Goal: Information Seeking & Learning: Understand process/instructions

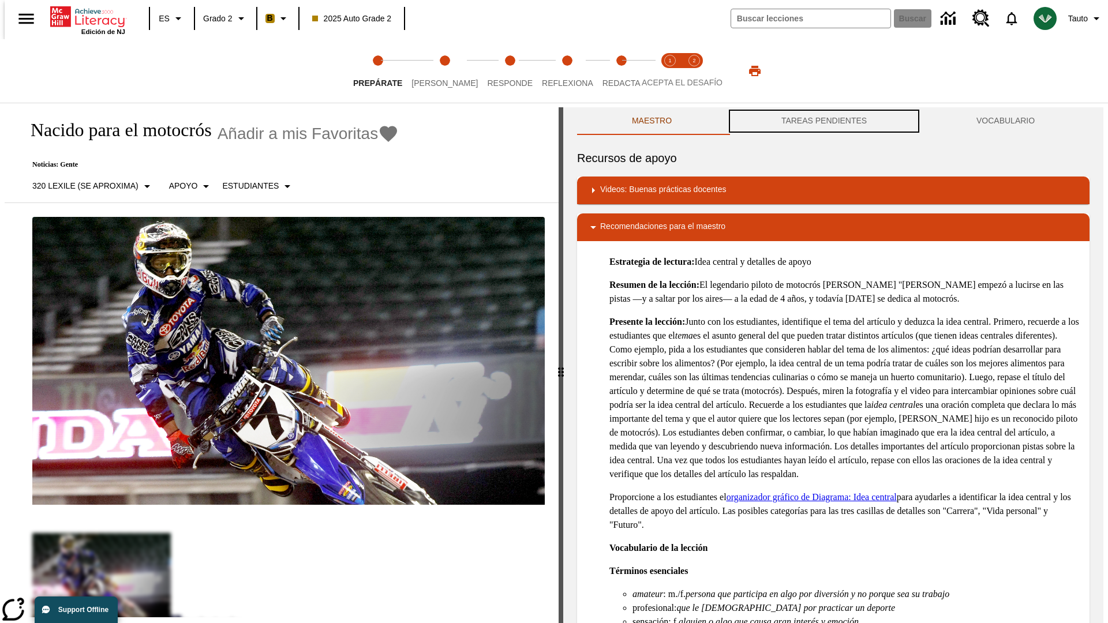
click at [824, 121] on button "TAREAS PENDIENTES" at bounding box center [823, 121] width 195 height 28
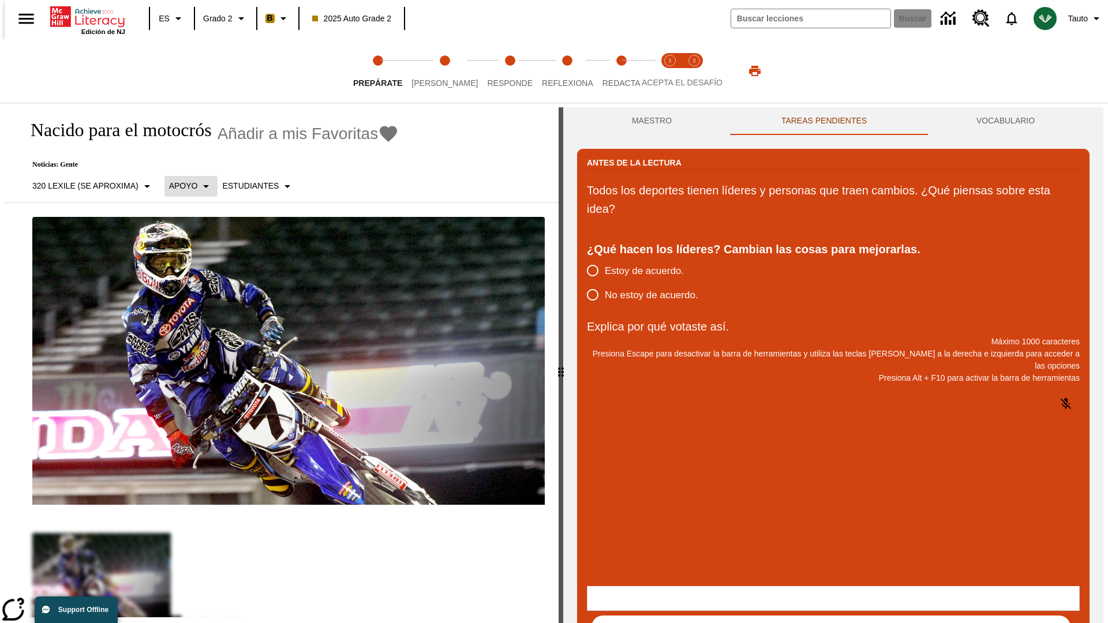
click at [185, 186] on p "Apoyo" at bounding box center [183, 186] width 29 height 12
click at [203, 253] on p "Apoyo" at bounding box center [202, 254] width 68 height 12
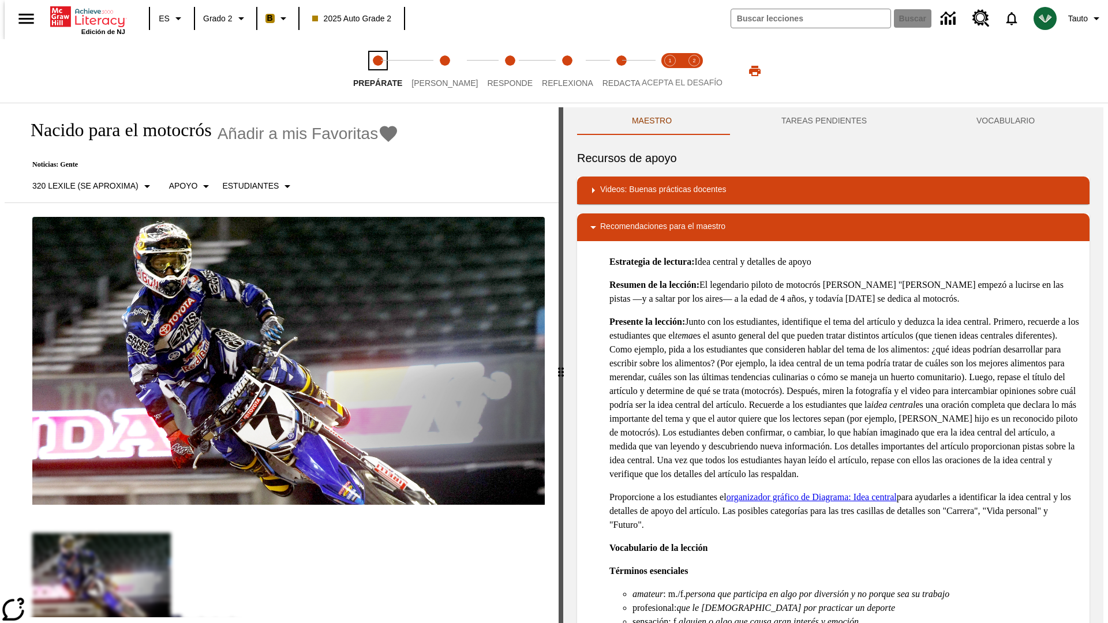
click at [377, 71] on span "Prepárate" at bounding box center [377, 78] width 49 height 21
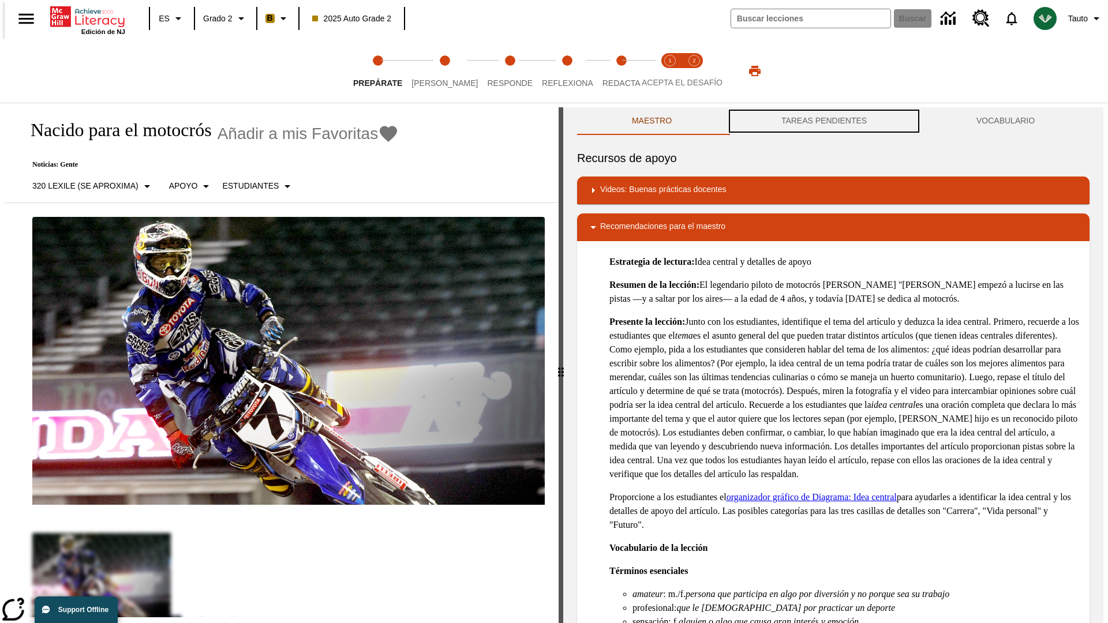
click at [824, 121] on button "TAREAS PENDIENTES" at bounding box center [823, 121] width 195 height 28
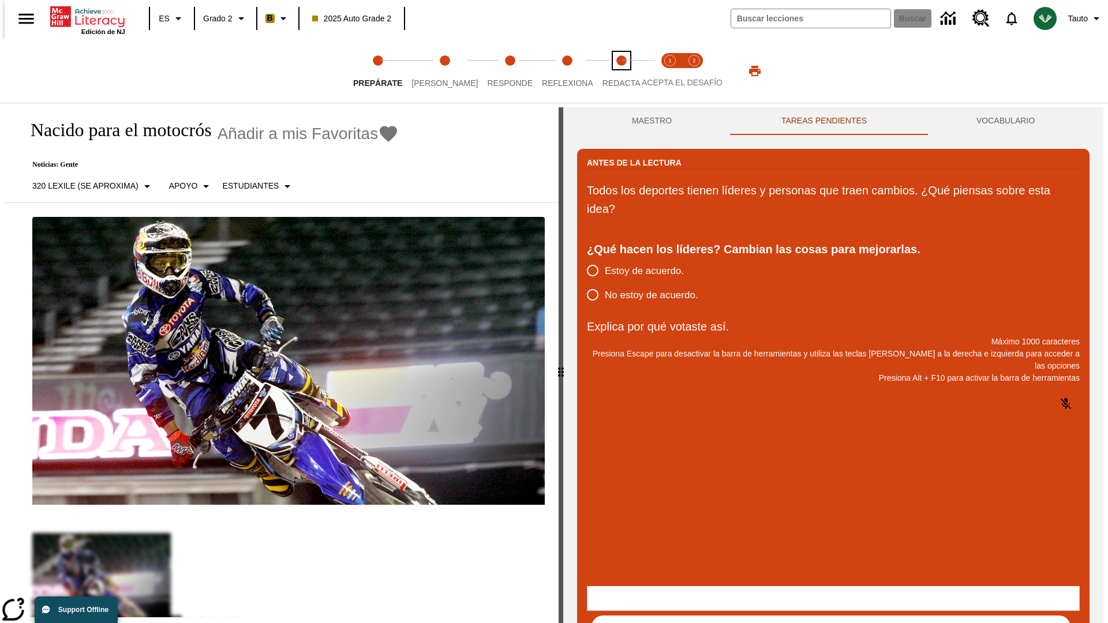
click at [609, 71] on span "Redacta" at bounding box center [621, 78] width 38 height 21
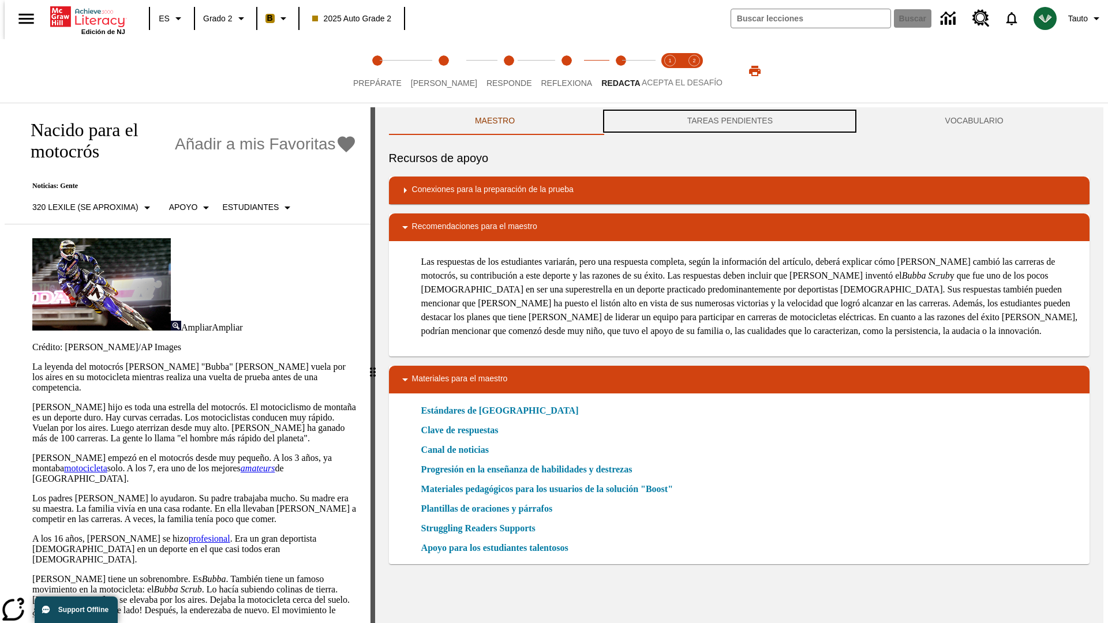
scroll to position [1, 0]
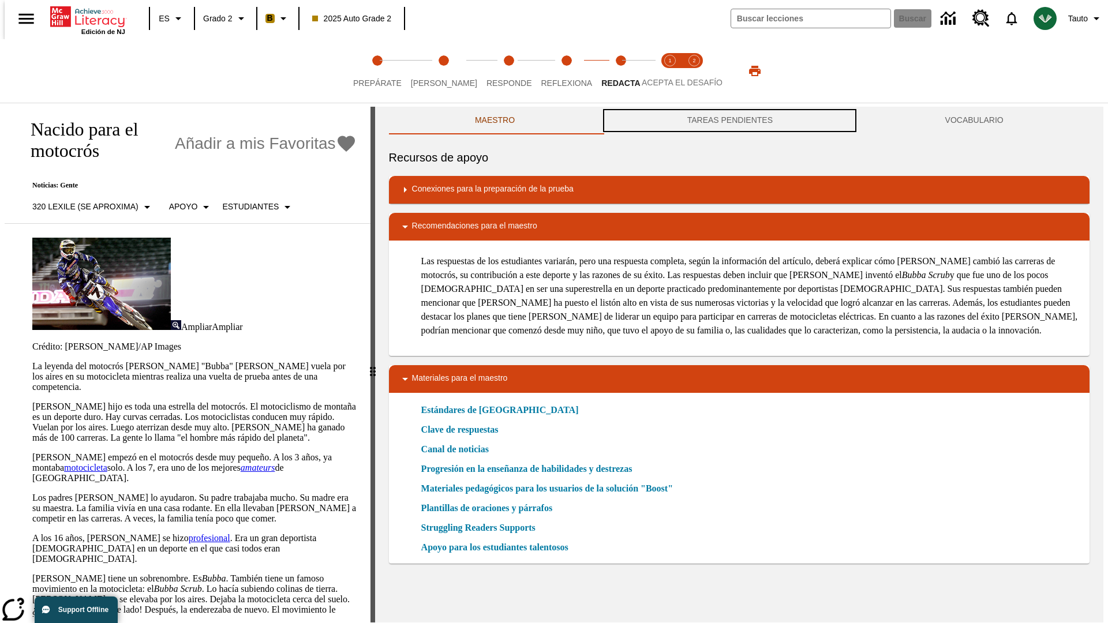
click at [730, 121] on button "TAREAS PENDIENTES" at bounding box center [730, 121] width 258 height 28
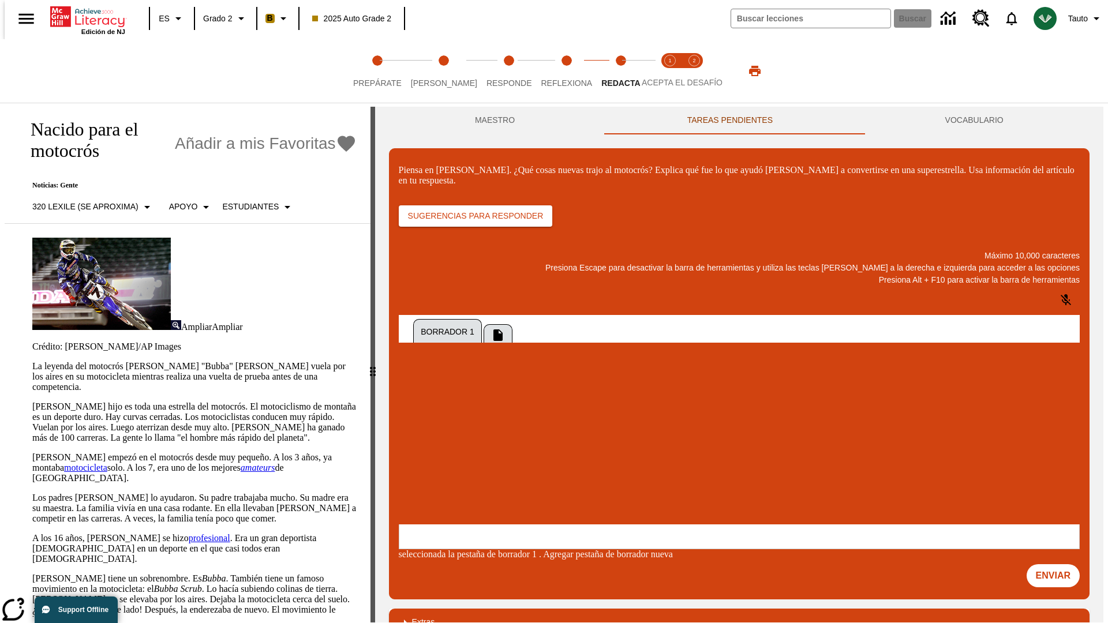
scroll to position [0, 0]
